Goal: Ask a question

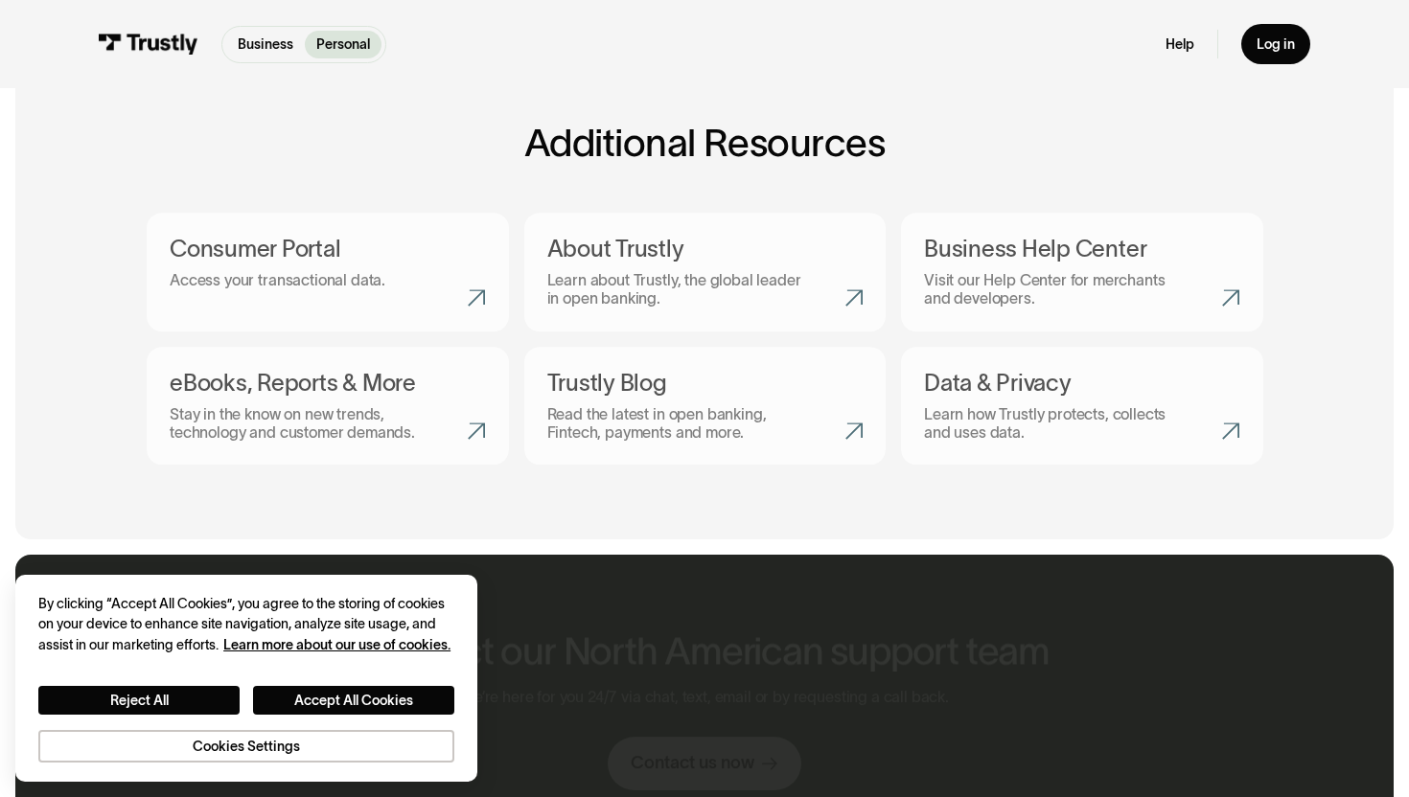
scroll to position [799, 0]
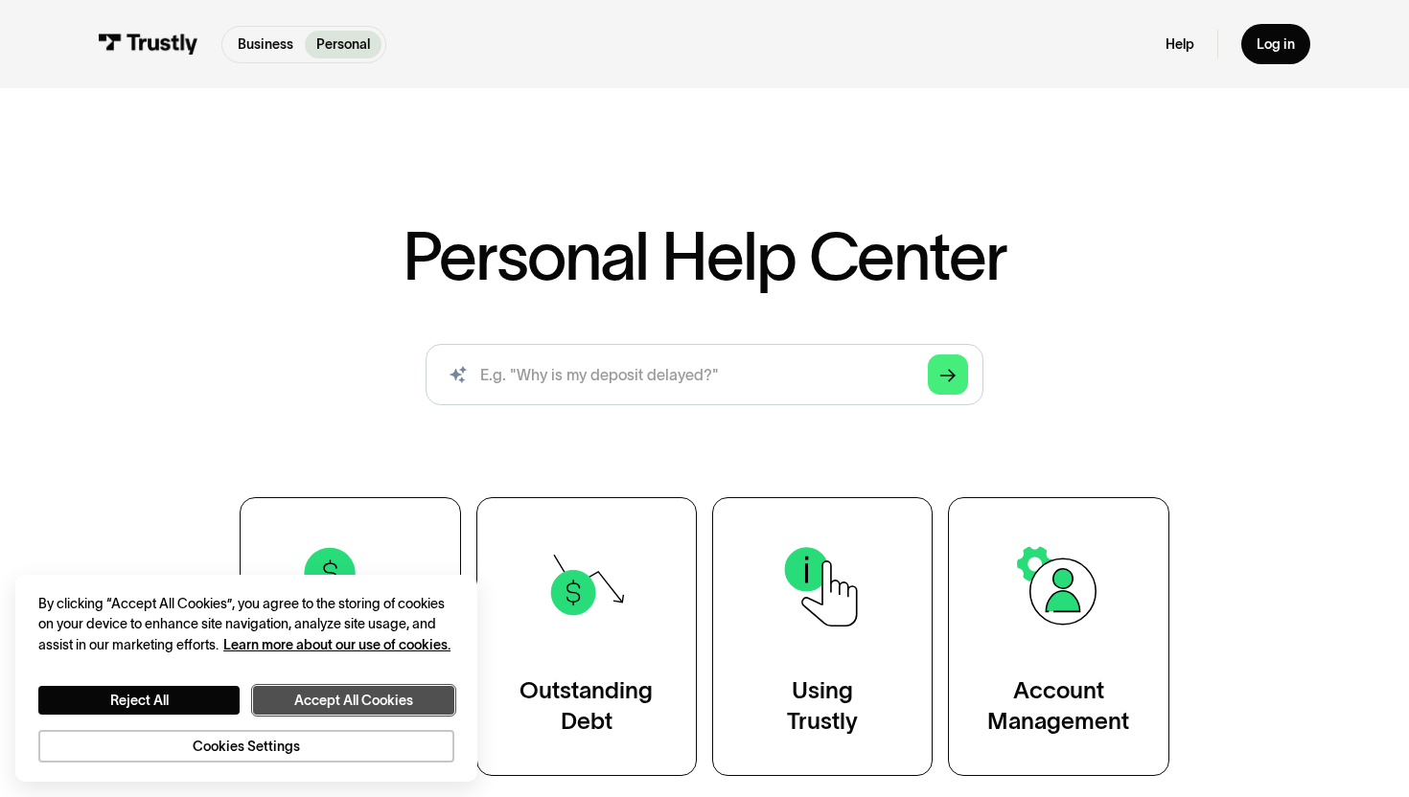
click at [332, 686] on button "Accept All Cookies" at bounding box center [353, 700] width 201 height 29
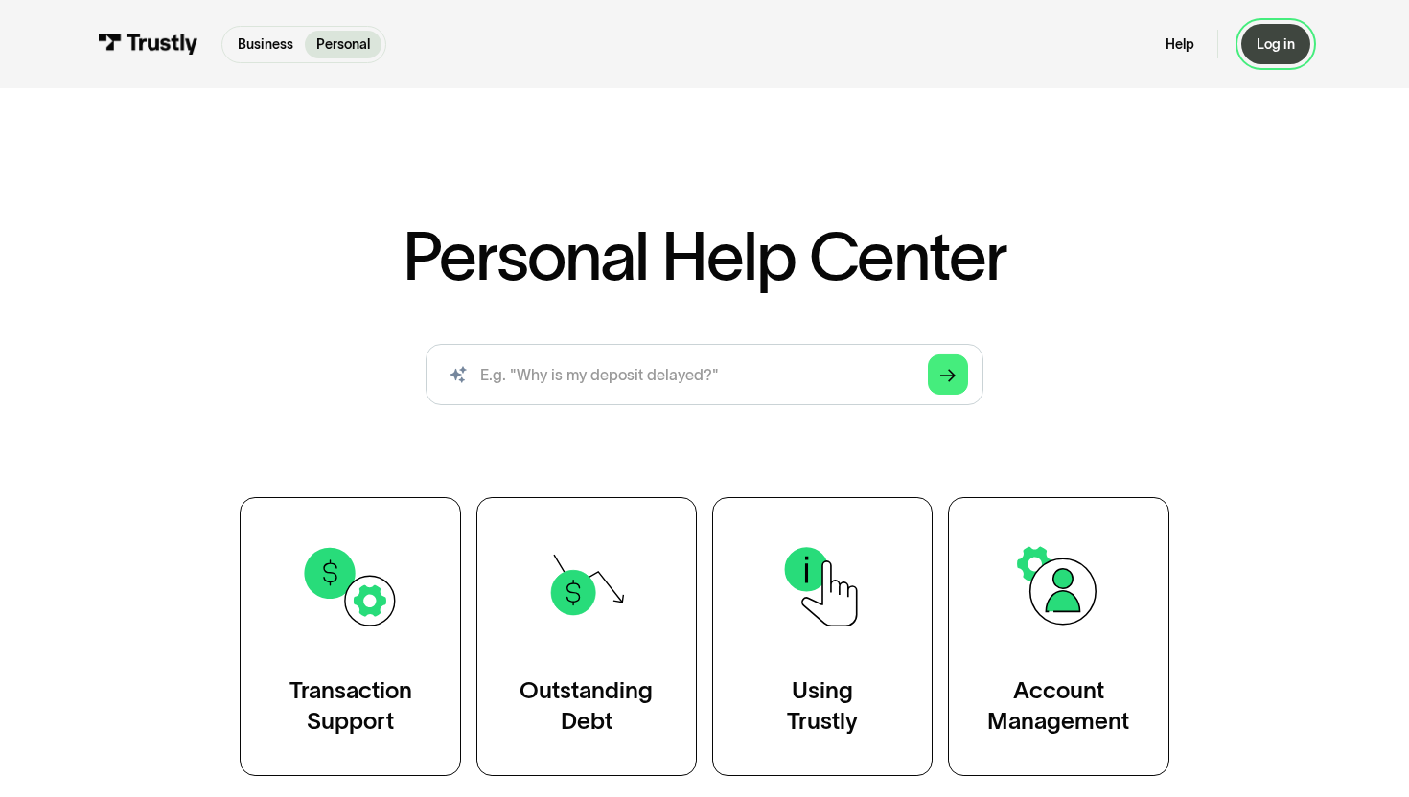
click at [1285, 33] on link "Log in" at bounding box center [1275, 44] width 69 height 40
click at [565, 379] on input "search" at bounding box center [704, 374] width 558 height 61
type input "cancelled payment for"
